Goal: Obtain resource: Download file/media

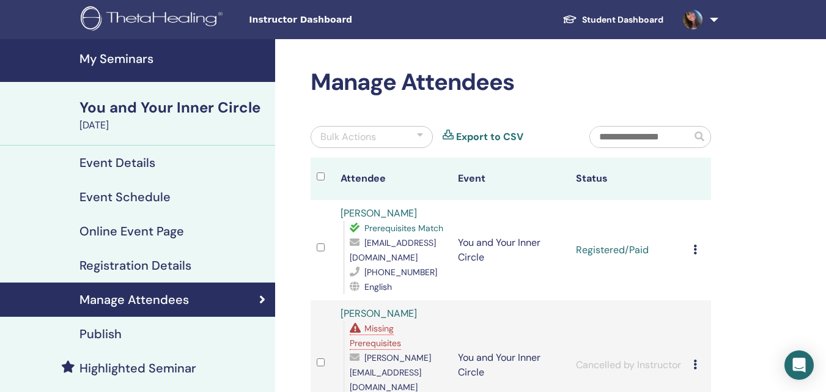
click at [122, 60] on h4 "My Seminars" at bounding box center [173, 58] width 188 height 15
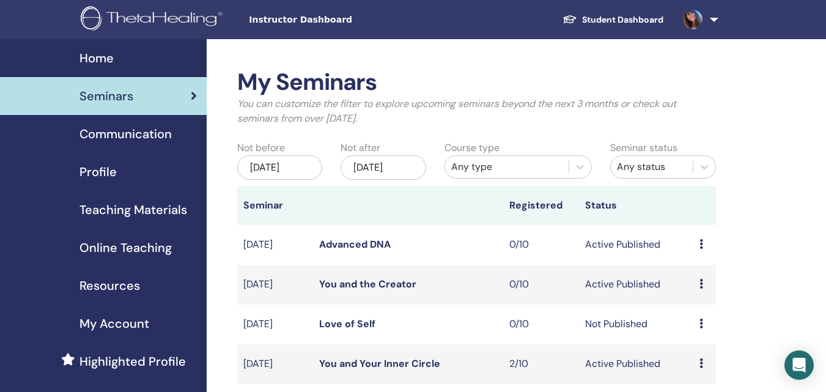
click at [155, 215] on span "Teaching Materials" at bounding box center [133, 210] width 108 height 18
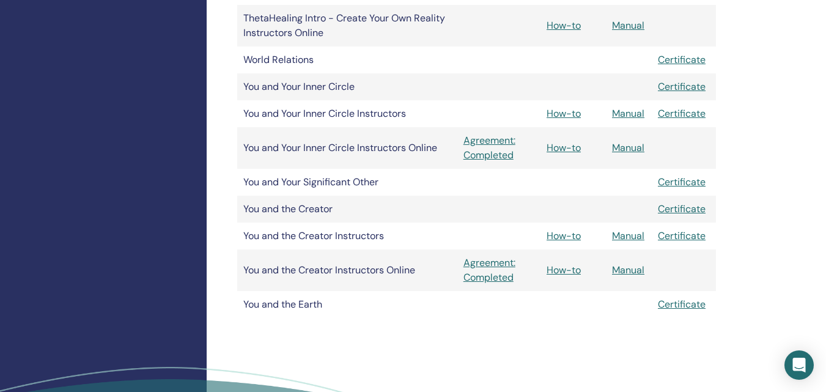
scroll to position [1162, 0]
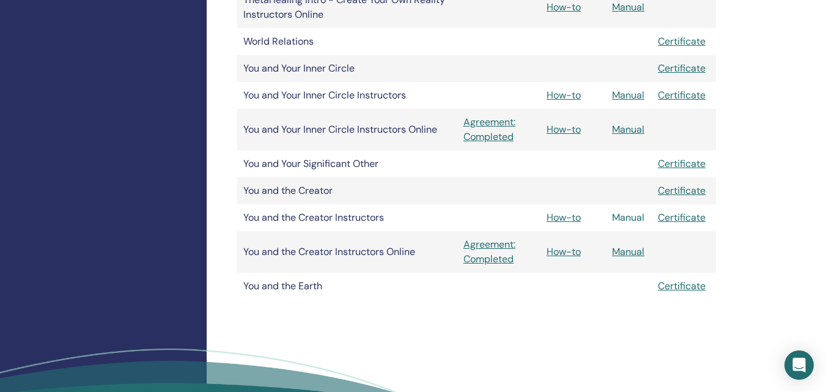
click at [630, 216] on link "Manual" at bounding box center [628, 217] width 32 height 13
